Goal: Information Seeking & Learning: Learn about a topic

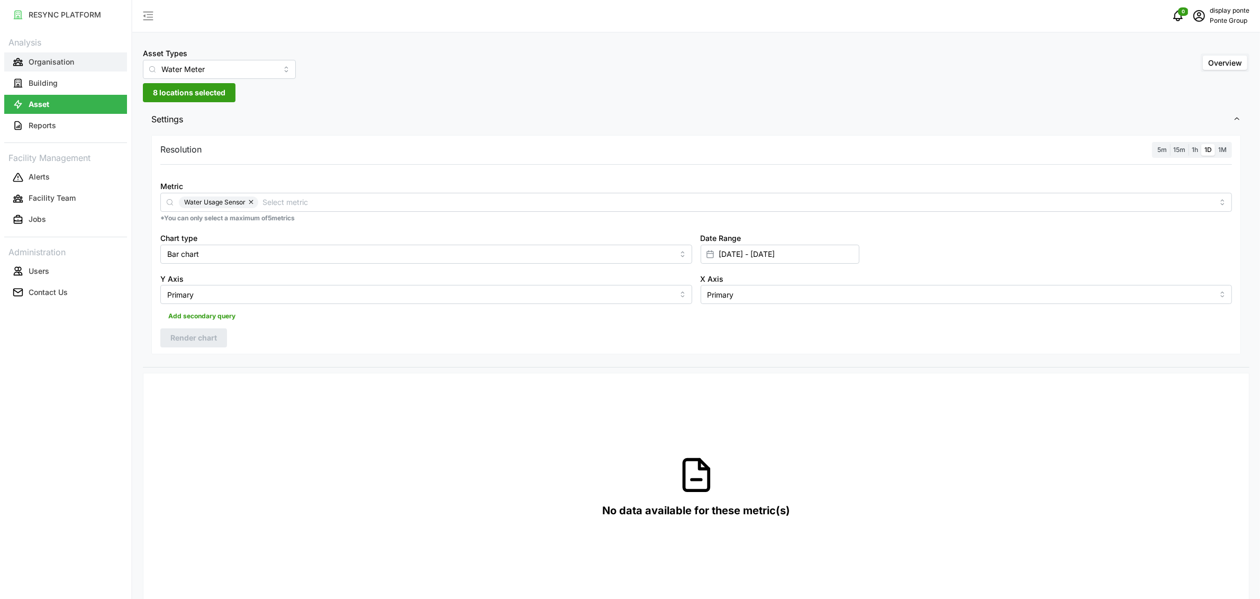
click at [110, 67] on button "Organisation" at bounding box center [65, 61] width 123 height 19
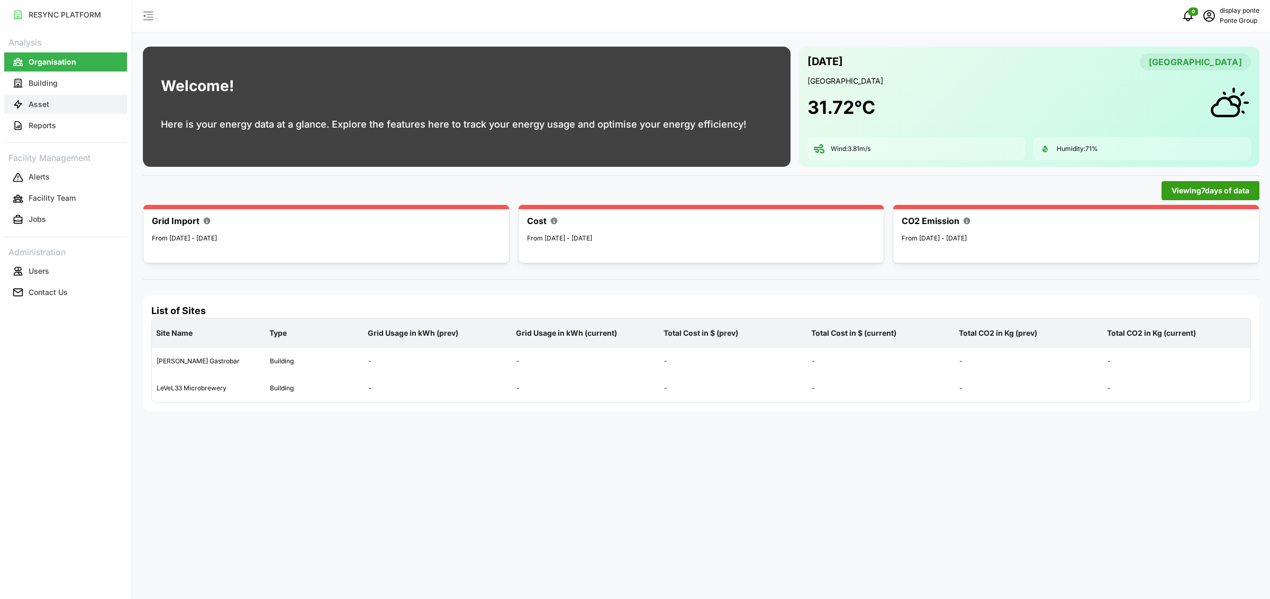
click at [45, 101] on p "Asset" at bounding box center [39, 104] width 21 height 11
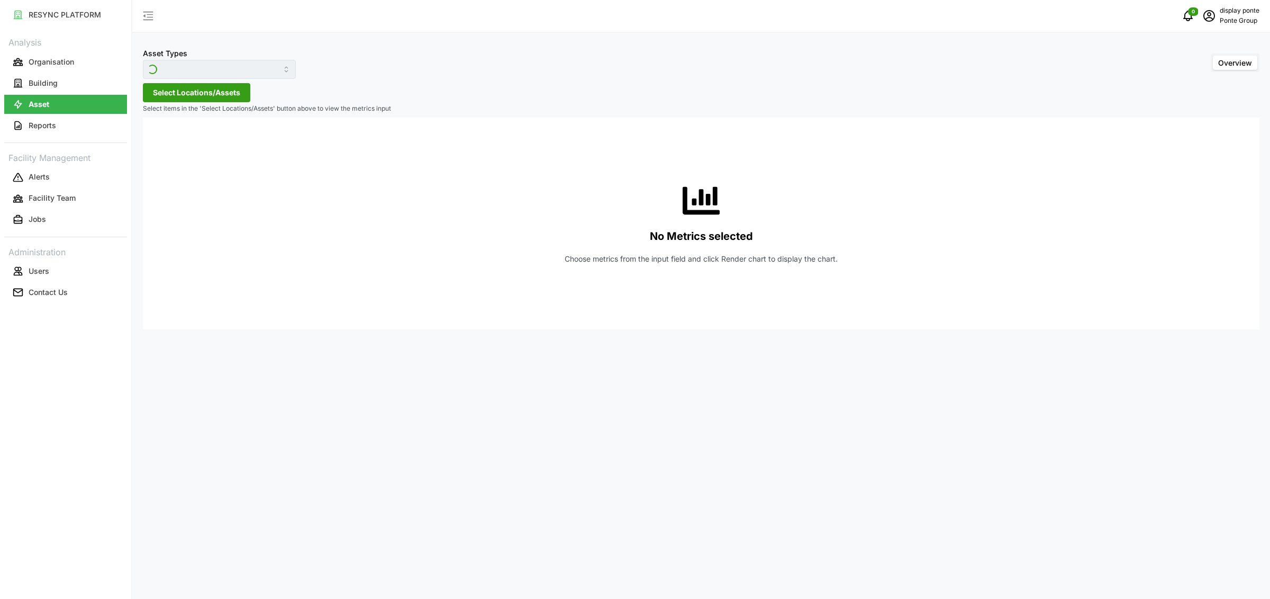
type input "Air Handling Unit"
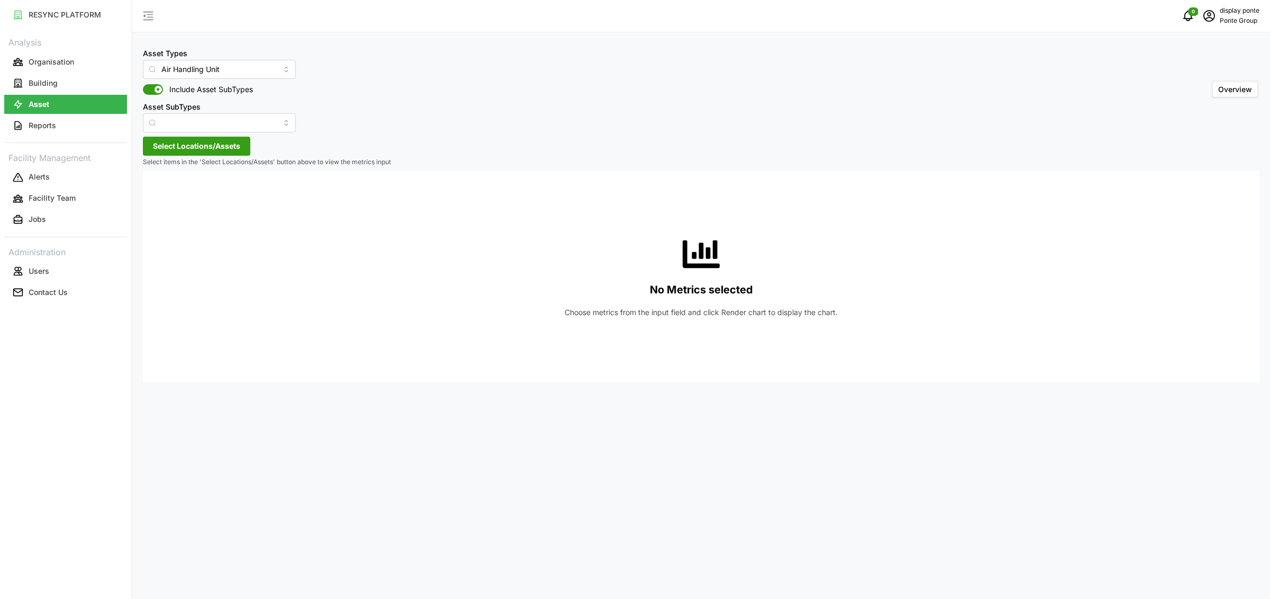
click at [200, 147] on span "Select Locations/Assets" at bounding box center [196, 146] width 87 height 18
click at [171, 194] on span "Select MBFC" at bounding box center [169, 194] width 7 height 7
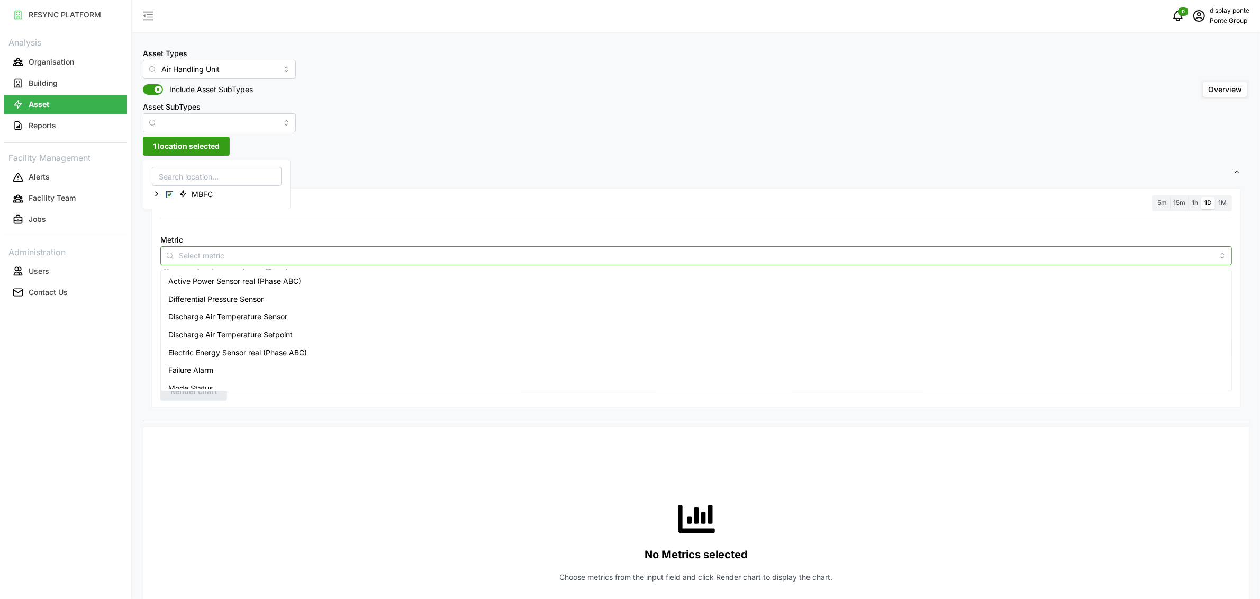
click at [191, 252] on input "Metric" at bounding box center [696, 255] width 1035 height 12
click at [196, 281] on span "Active Power Sensor real (Phase ABC)" at bounding box center [234, 281] width 133 height 12
click at [750, 201] on div "Resolution 5m 15m 1h 1D 1M" at bounding box center [696, 203] width 1072 height 16
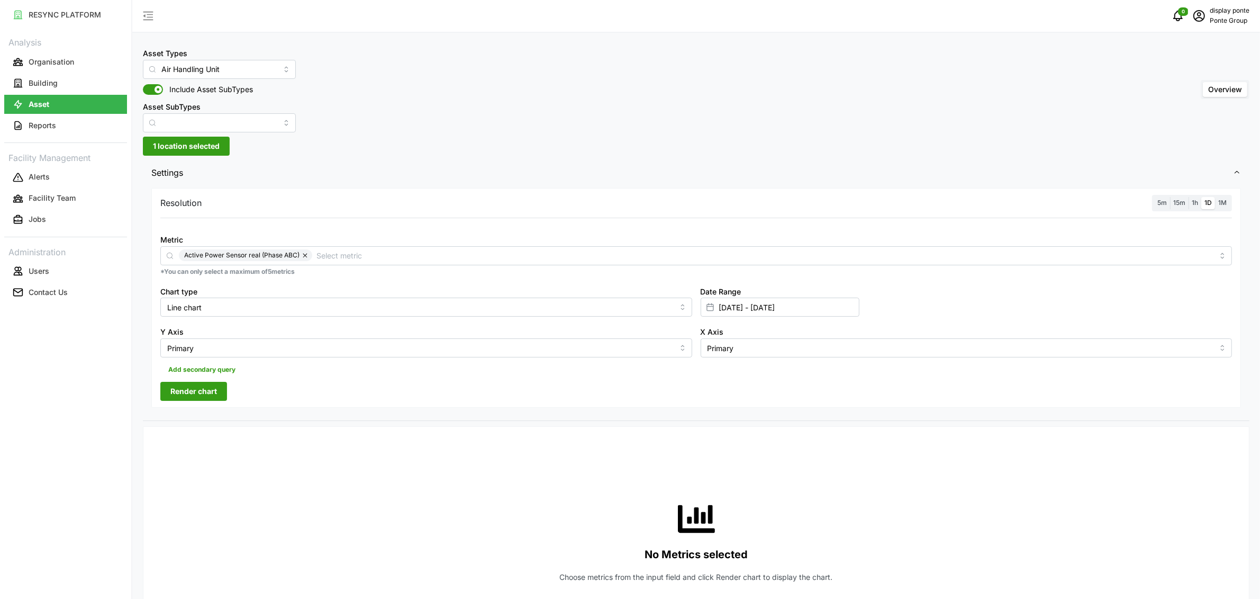
click at [1163, 206] on label "5m" at bounding box center [1163, 203] width 16 height 12
click at [1155, 197] on input "5m" at bounding box center [1155, 197] width 0 height 0
click at [309, 255] on button "button" at bounding box center [306, 255] width 13 height 12
click at [309, 255] on input "Metric" at bounding box center [696, 255] width 1035 height 12
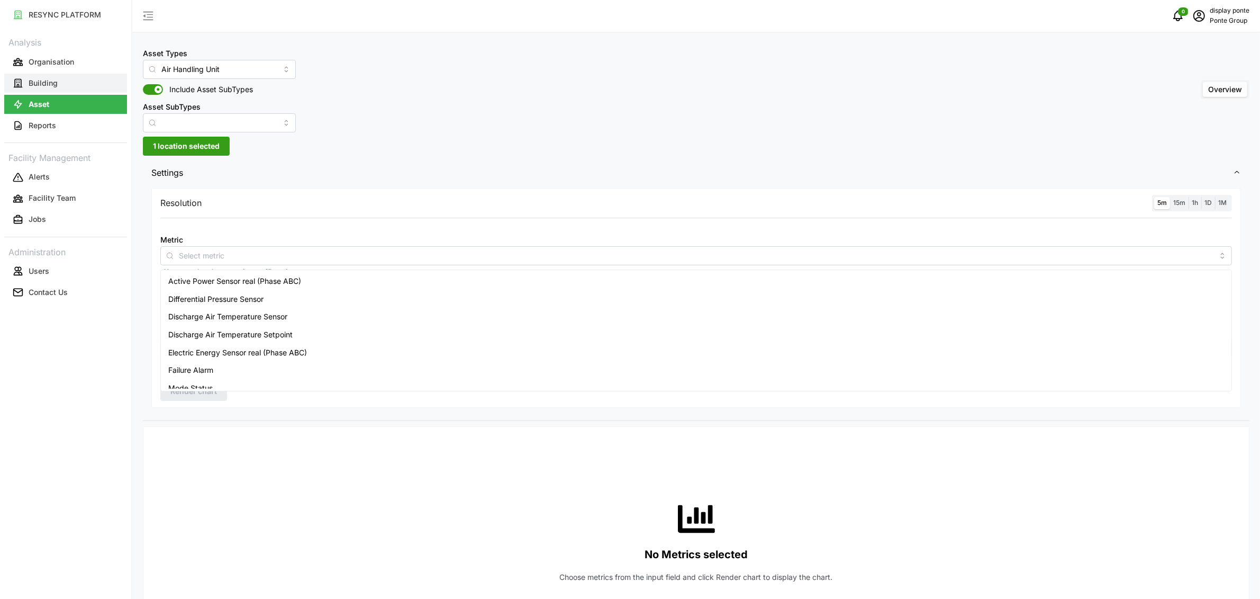
click at [83, 84] on button "Building" at bounding box center [65, 83] width 123 height 19
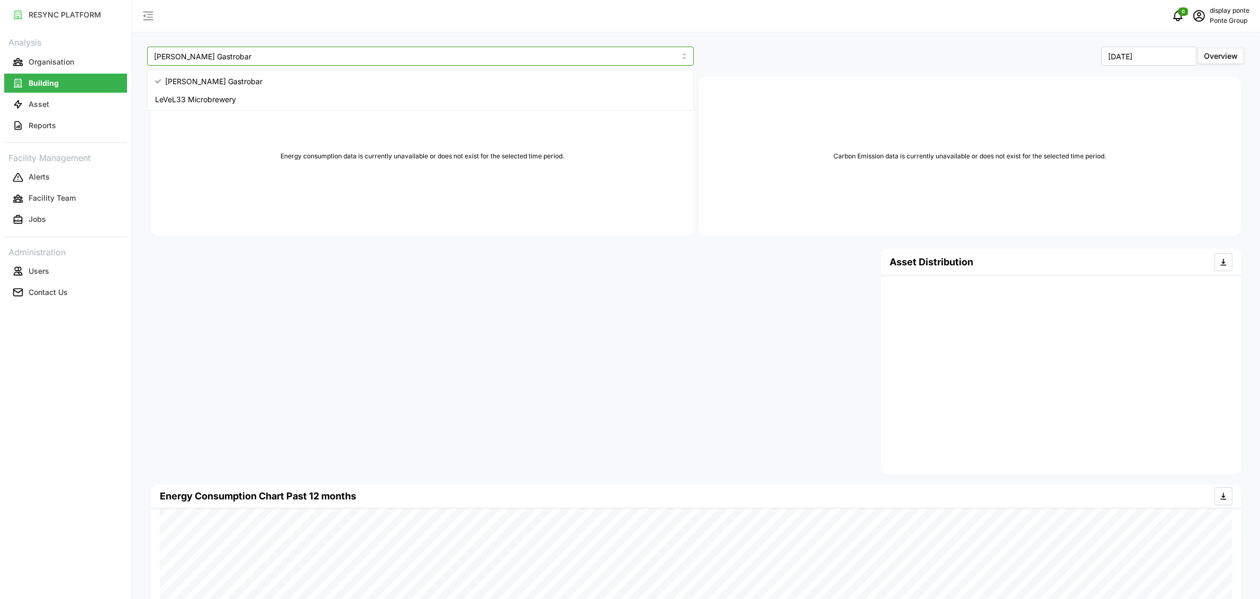
click at [300, 52] on input "[PERSON_NAME] Gastrobar" at bounding box center [420, 56] width 547 height 19
click at [278, 93] on div "LeVeL33 Microbrewery" at bounding box center [421, 100] width 542 height 18
type input "LeVeL33 Microbrewery"
click at [977, 74] on div "Carbon Emission data is currently unavailable or does not exist for the selecte…" at bounding box center [971, 156] width 548 height 164
